Goal: Task Accomplishment & Management: Manage account settings

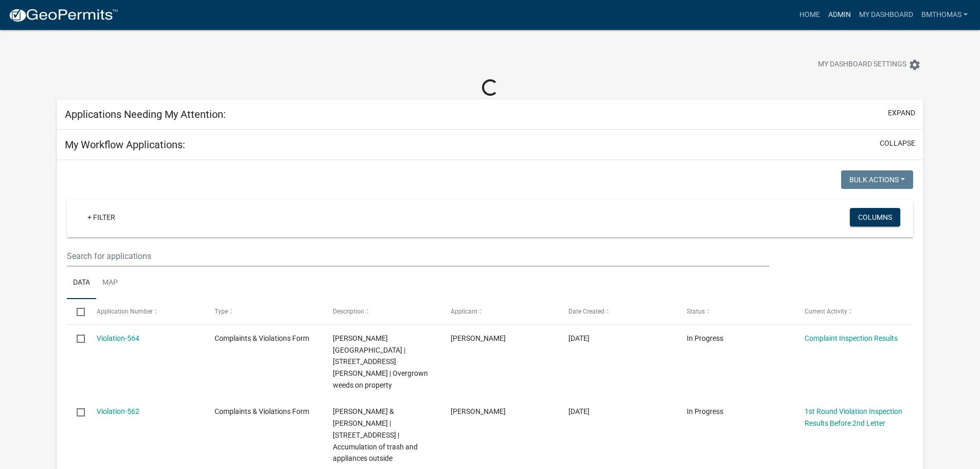
click at [841, 15] on link "Admin" at bounding box center [839, 15] width 31 height 20
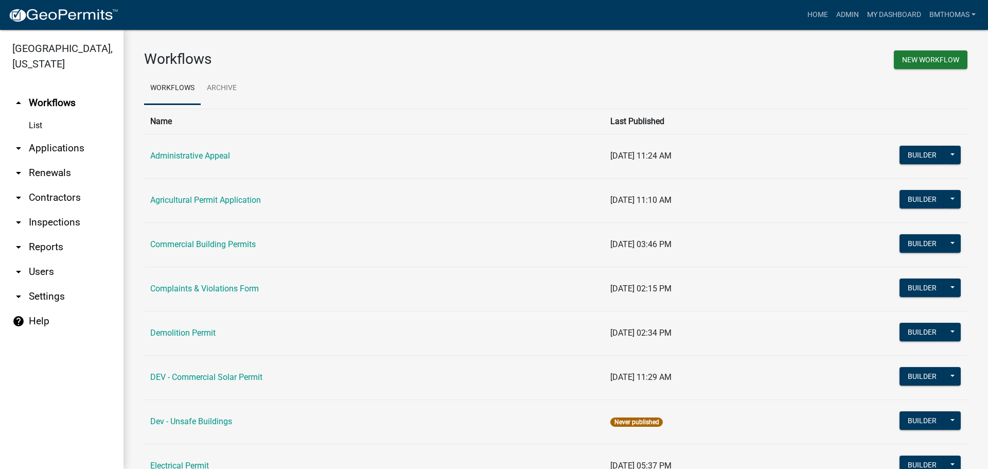
click at [61, 136] on link "arrow_drop_down Applications" at bounding box center [61, 148] width 123 height 25
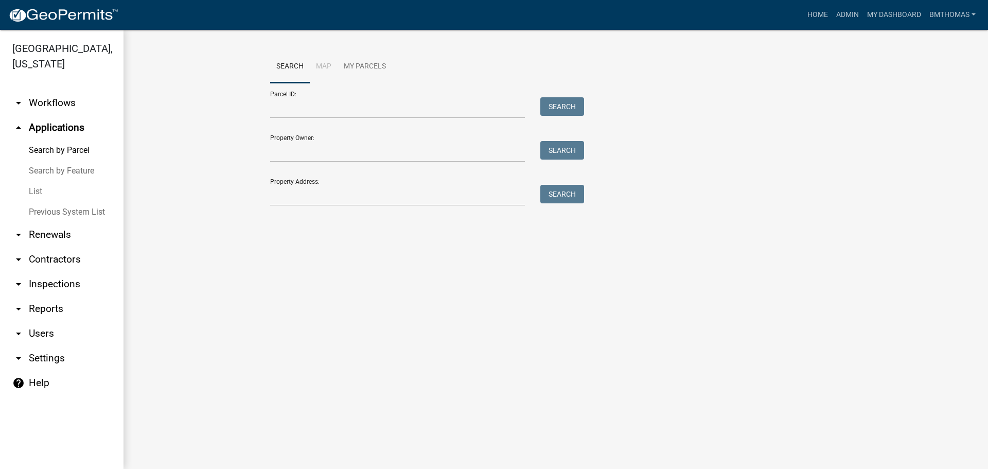
click at [43, 181] on link "List" at bounding box center [61, 191] width 123 height 21
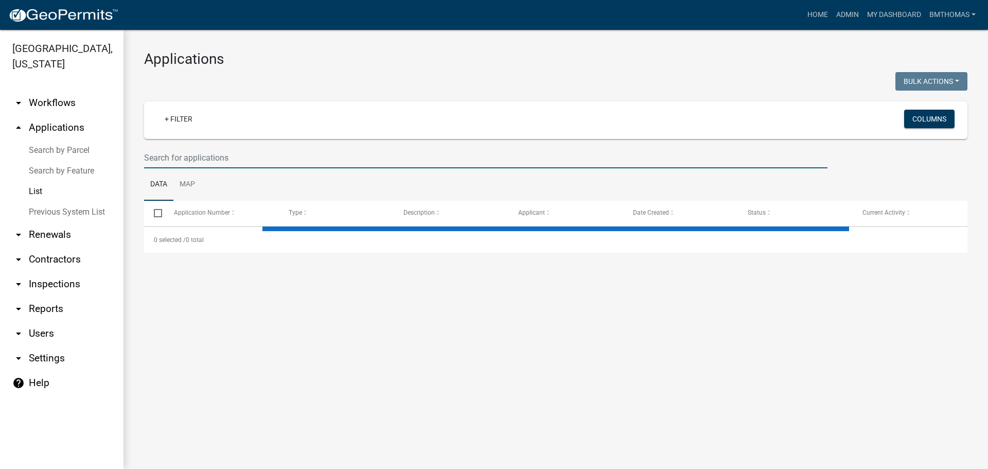
click at [166, 159] on input "text" at bounding box center [485, 157] width 683 height 21
select select "3: 100"
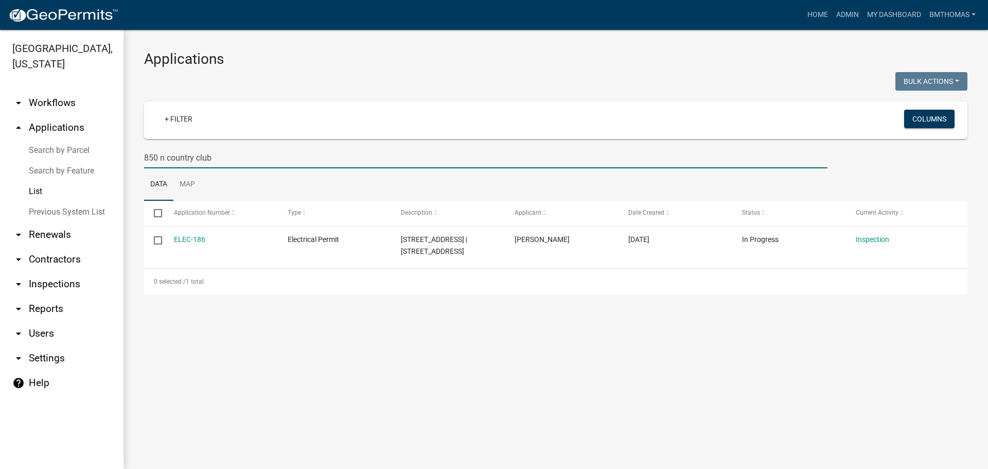
type input "850 n country club"
